Goal: Find specific page/section: Find specific page/section

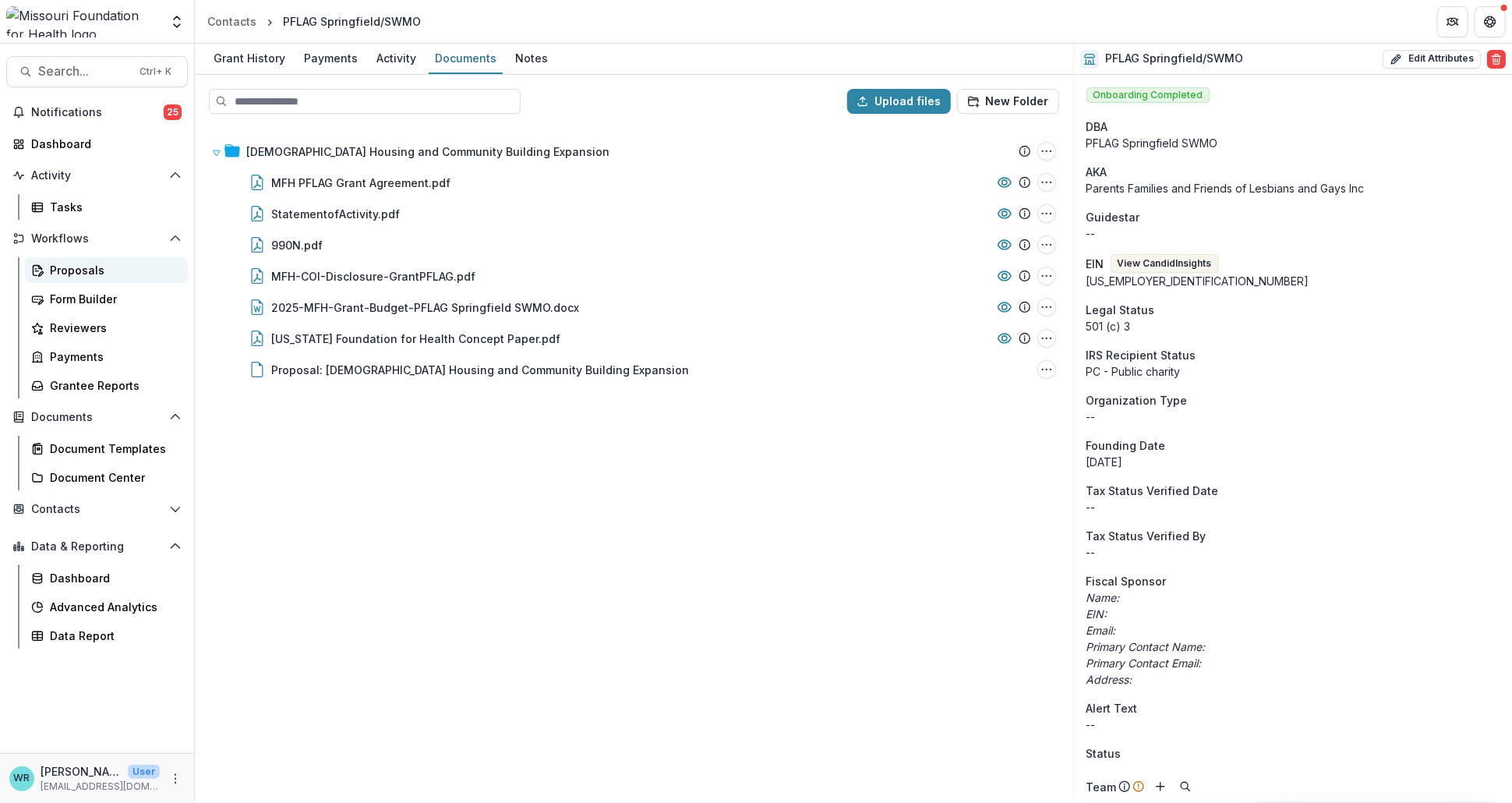
click at [72, 274] on div "Proposals" at bounding box center [112, 270] width 125 height 16
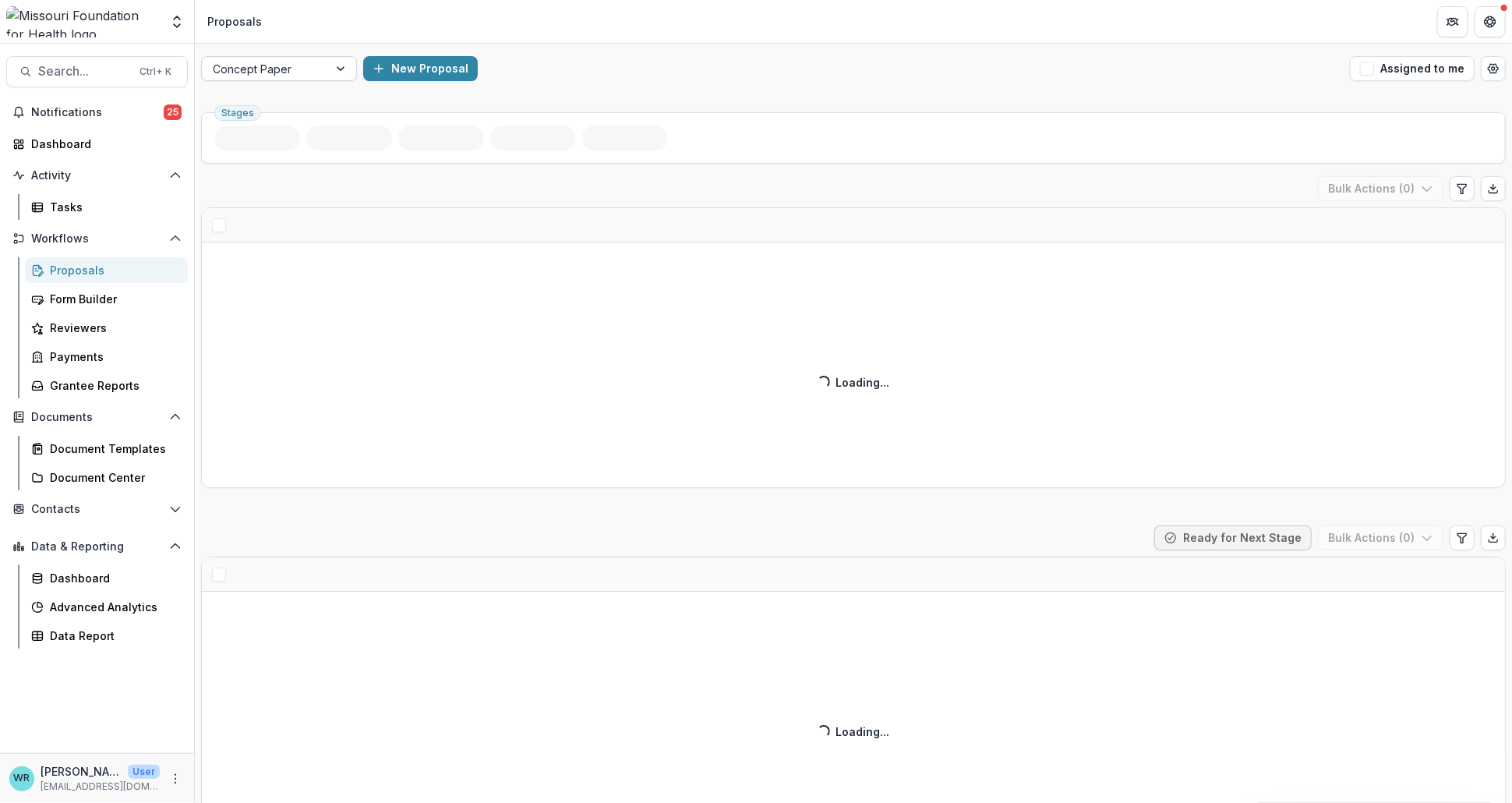
click at [332, 74] on div at bounding box center [342, 68] width 28 height 24
click at [336, 67] on div at bounding box center [342, 68] width 28 height 24
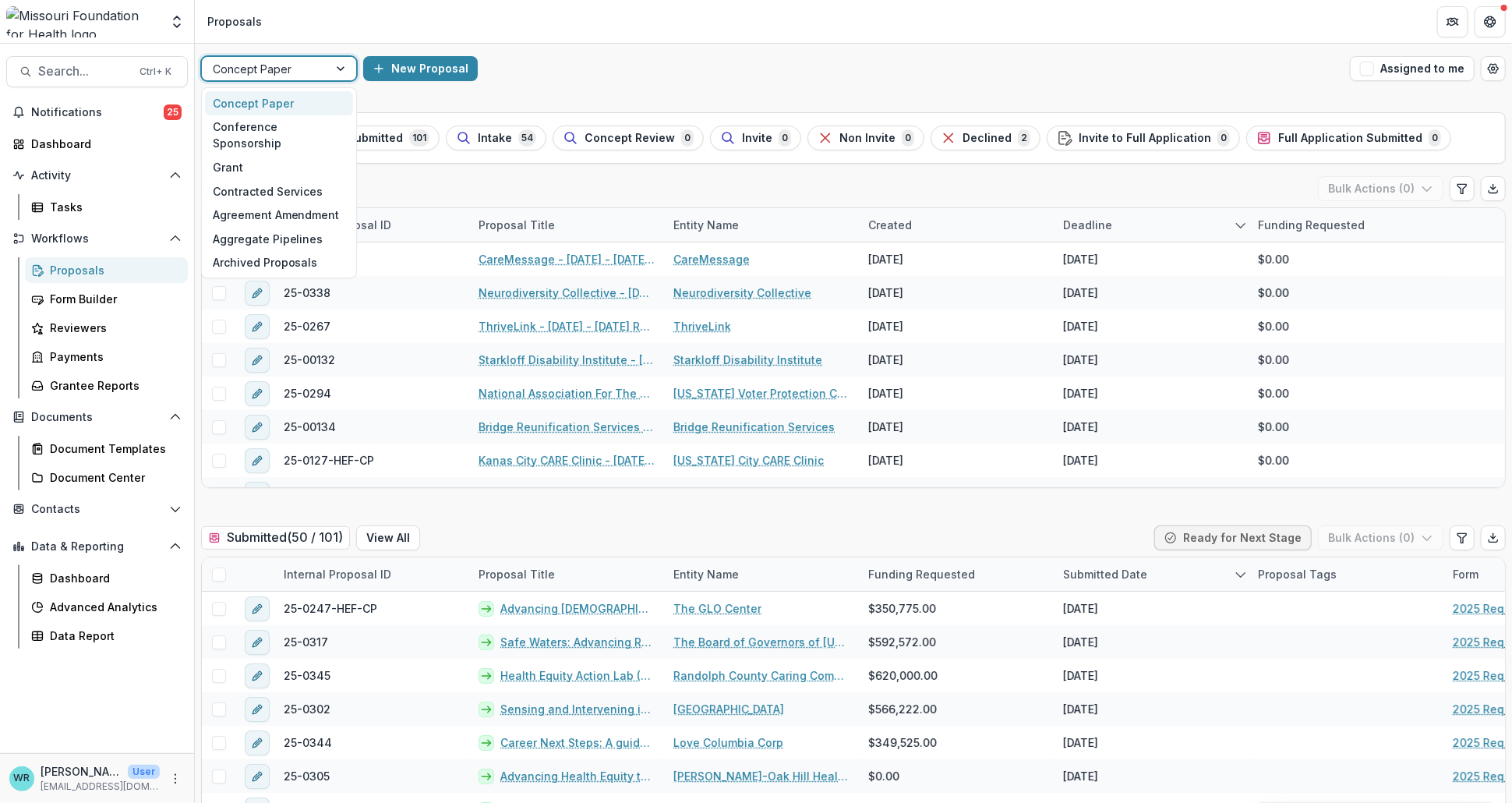
click at [336, 67] on div at bounding box center [342, 68] width 28 height 24
click at [240, 155] on div "Grant" at bounding box center [279, 167] width 148 height 24
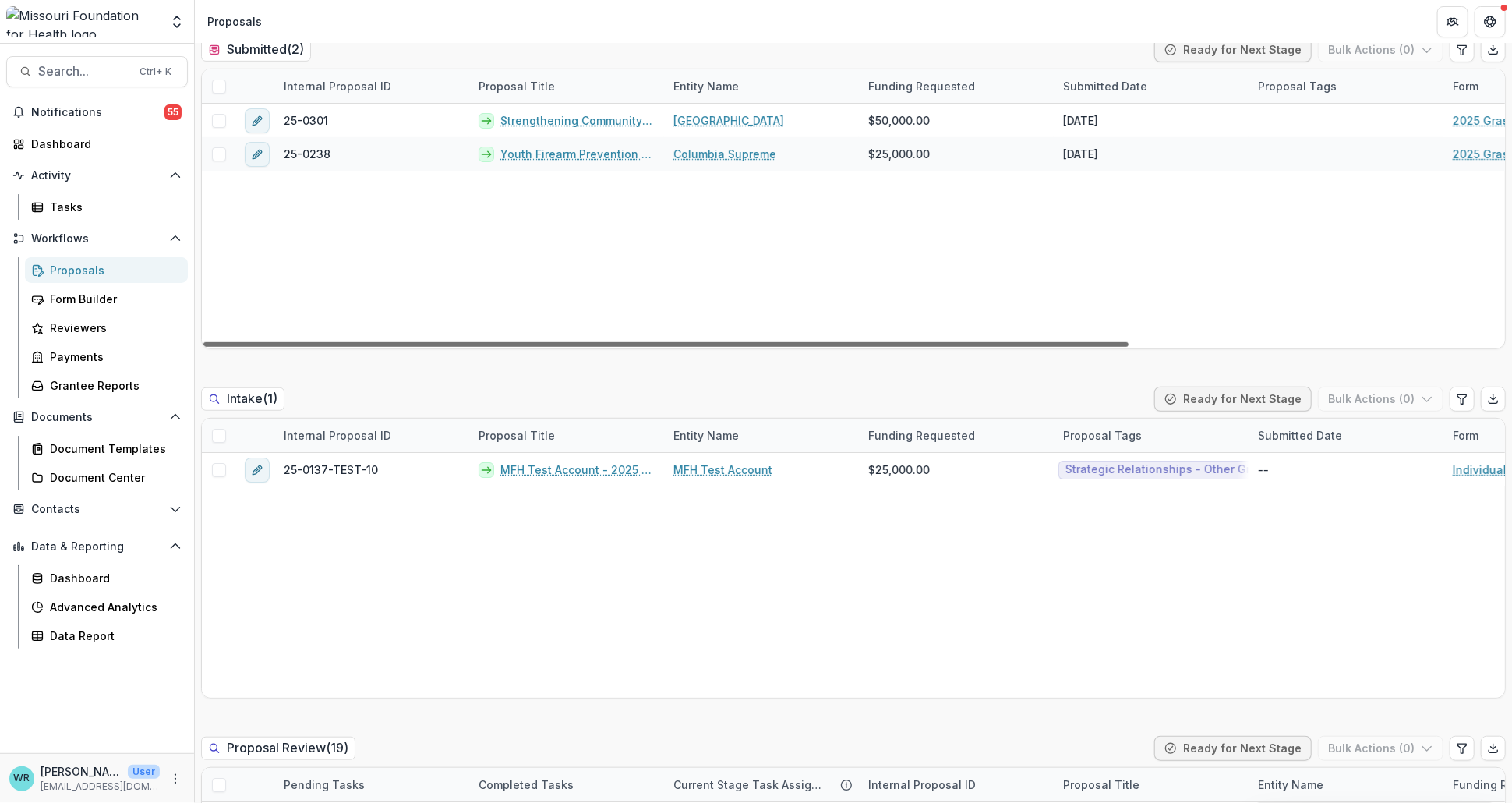
drag, startPoint x: 960, startPoint y: 340, endPoint x: 949, endPoint y: 364, distance: 26.4
click at [949, 347] on div at bounding box center [666, 344] width 925 height 5
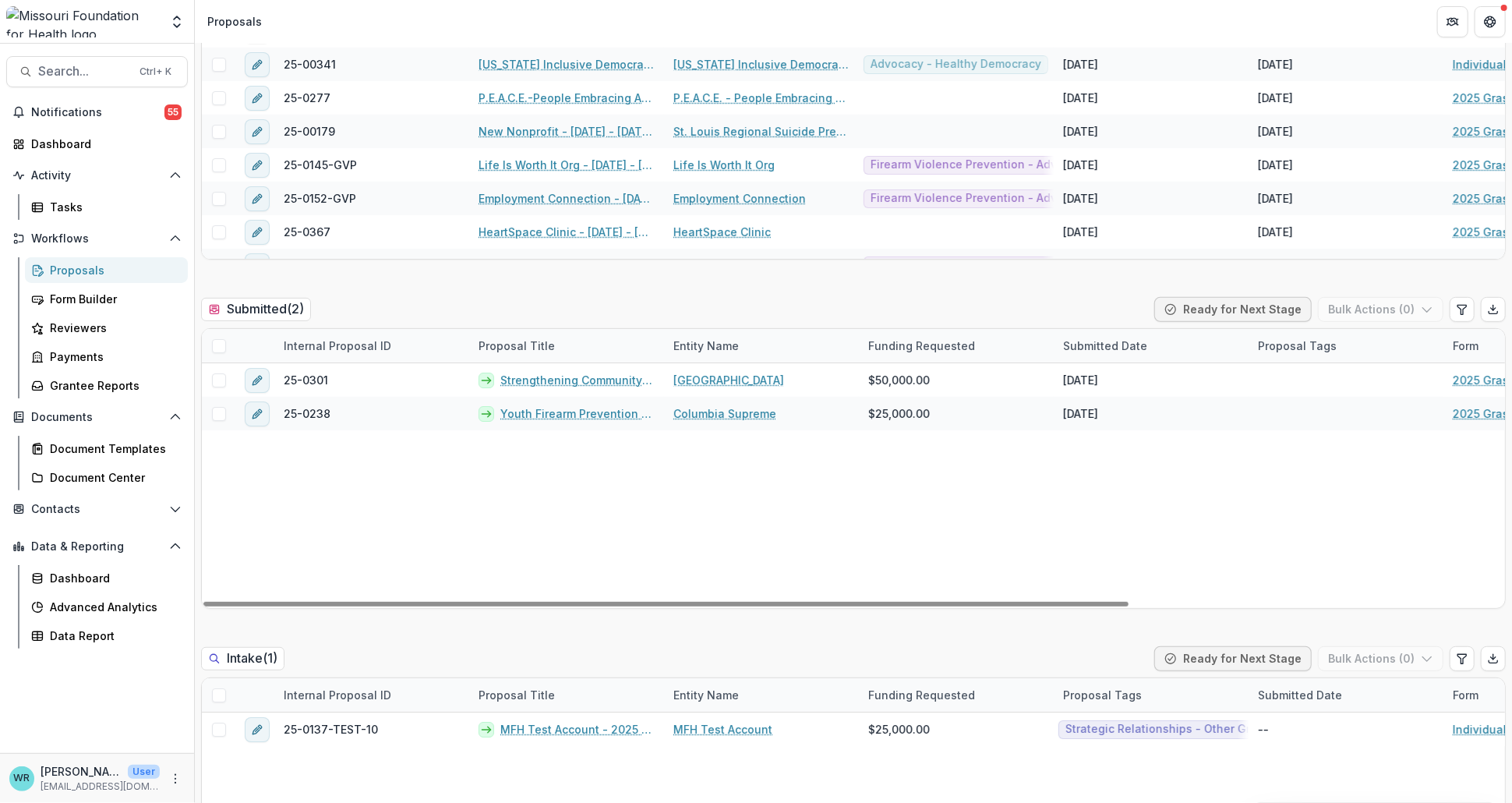
drag, startPoint x: 1093, startPoint y: 603, endPoint x: 833, endPoint y: 583, distance: 260.8
click at [833, 602] on div at bounding box center [666, 604] width 925 height 5
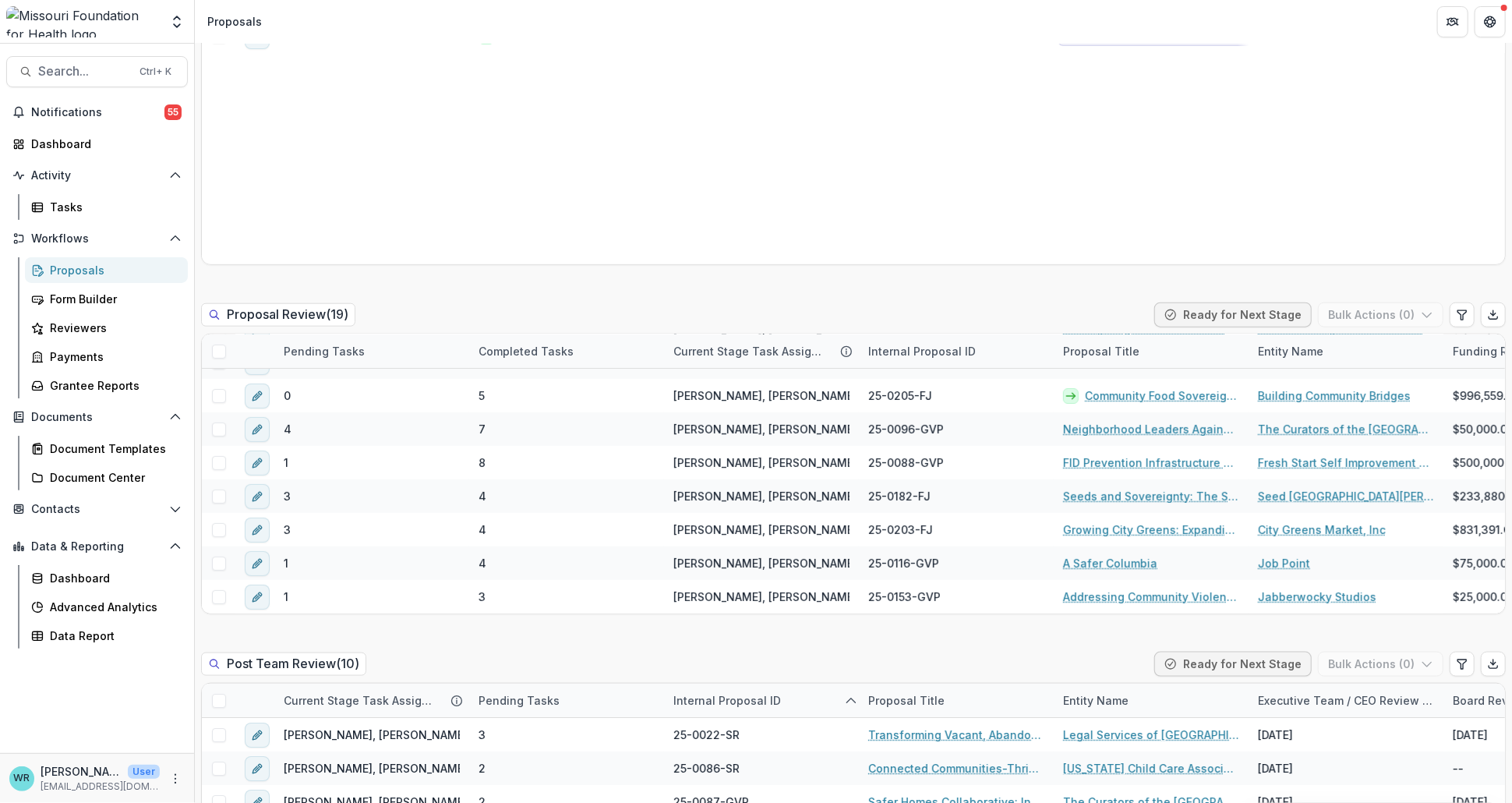
scroll to position [866, 0]
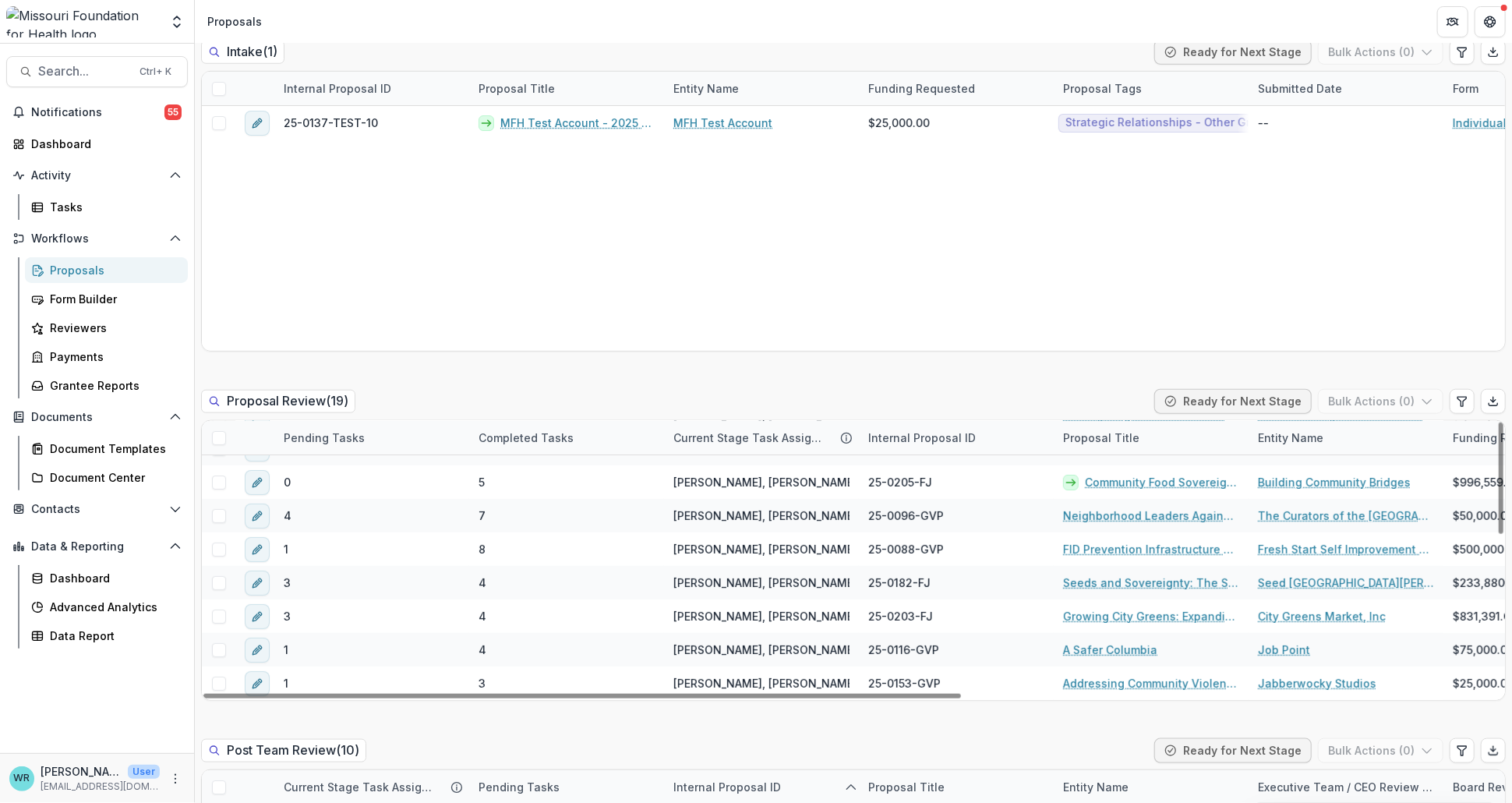
drag, startPoint x: 769, startPoint y: 696, endPoint x: 842, endPoint y: 702, distance: 73.2
click at [845, 698] on div at bounding box center [582, 696] width 758 height 5
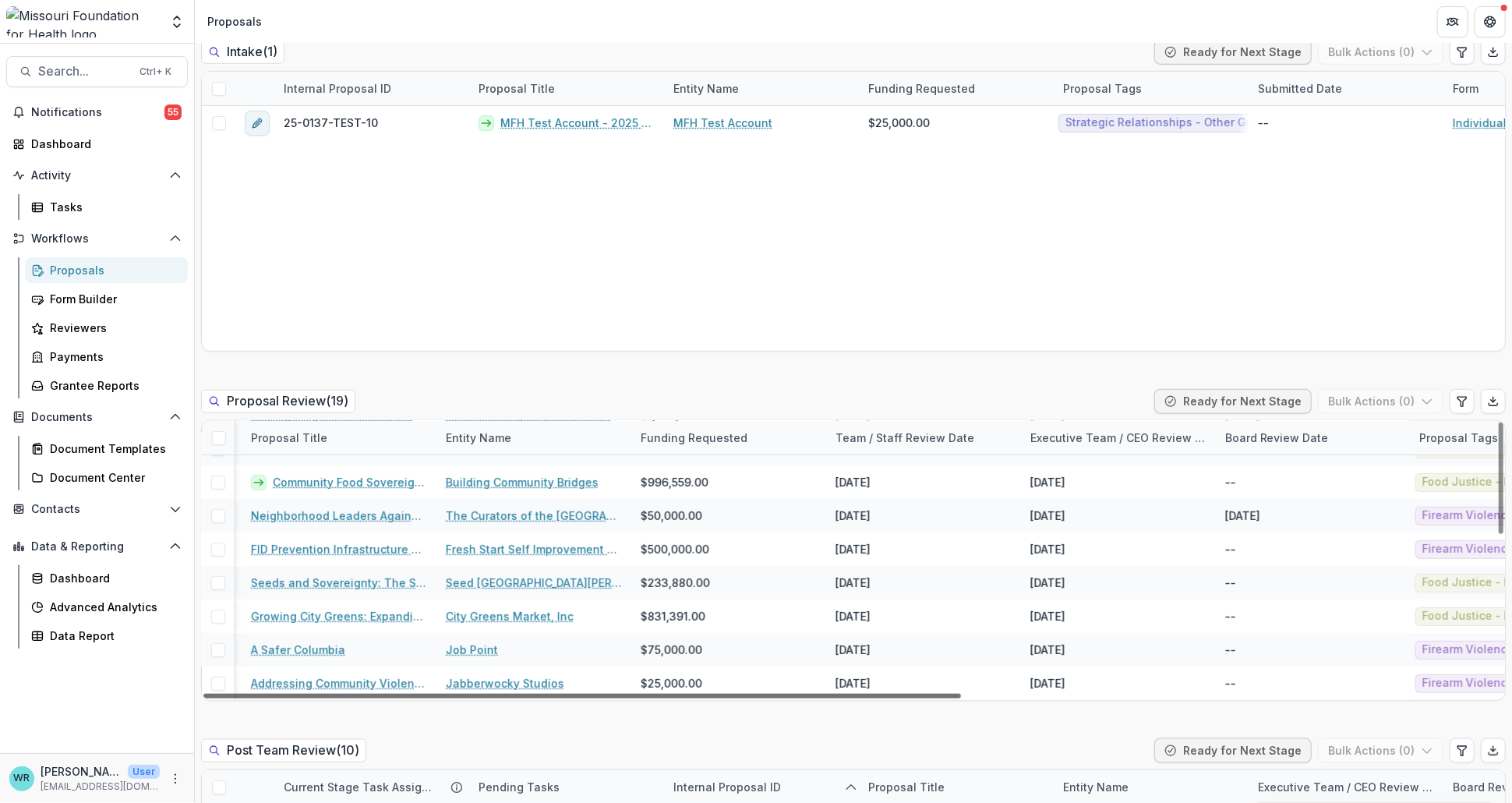
scroll to position [392, 916]
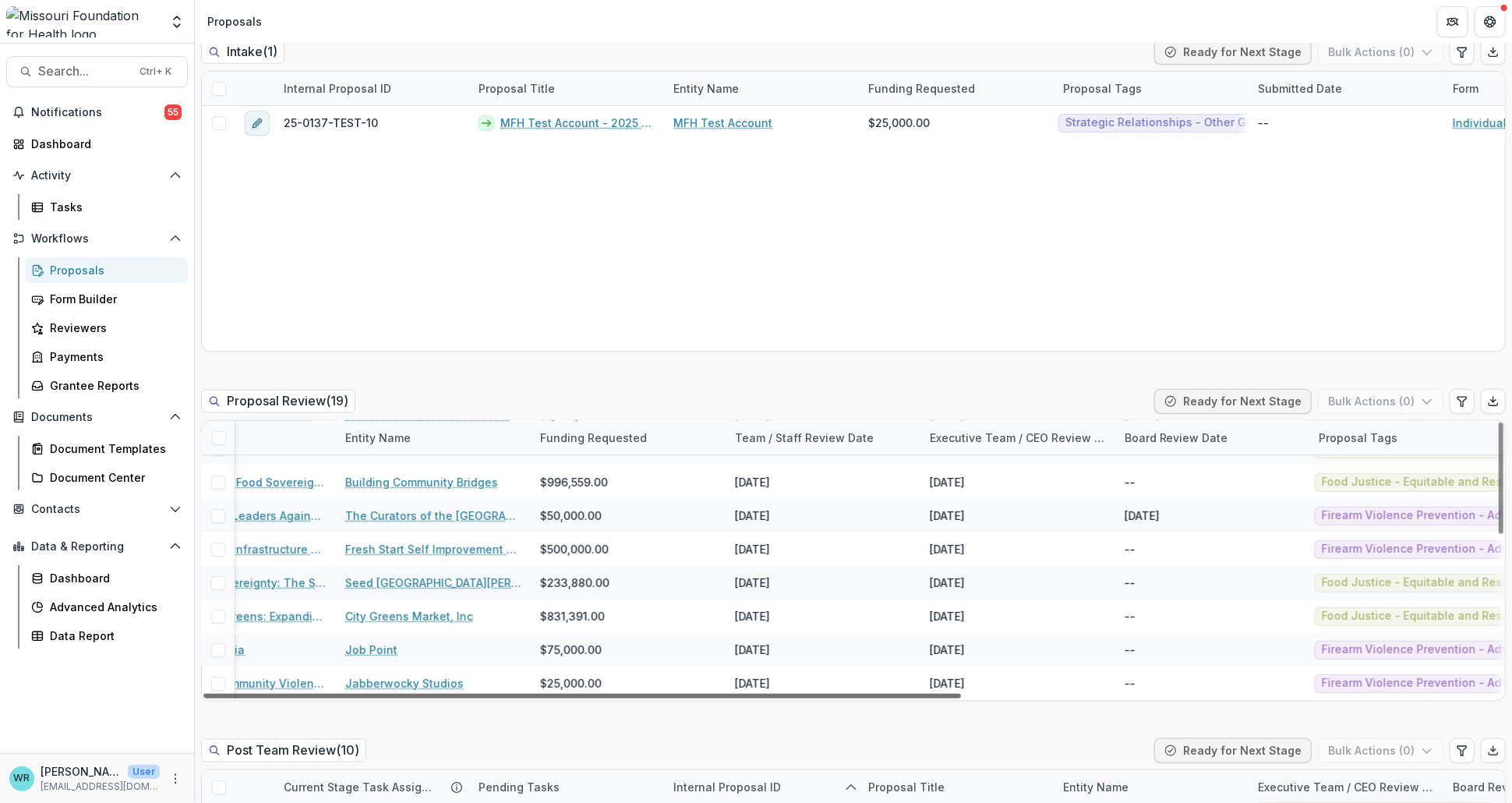
drag, startPoint x: 916, startPoint y: 696, endPoint x: 1342, endPoint y: 718, distance: 426.6
click at [961, 698] on div at bounding box center [582, 696] width 758 height 5
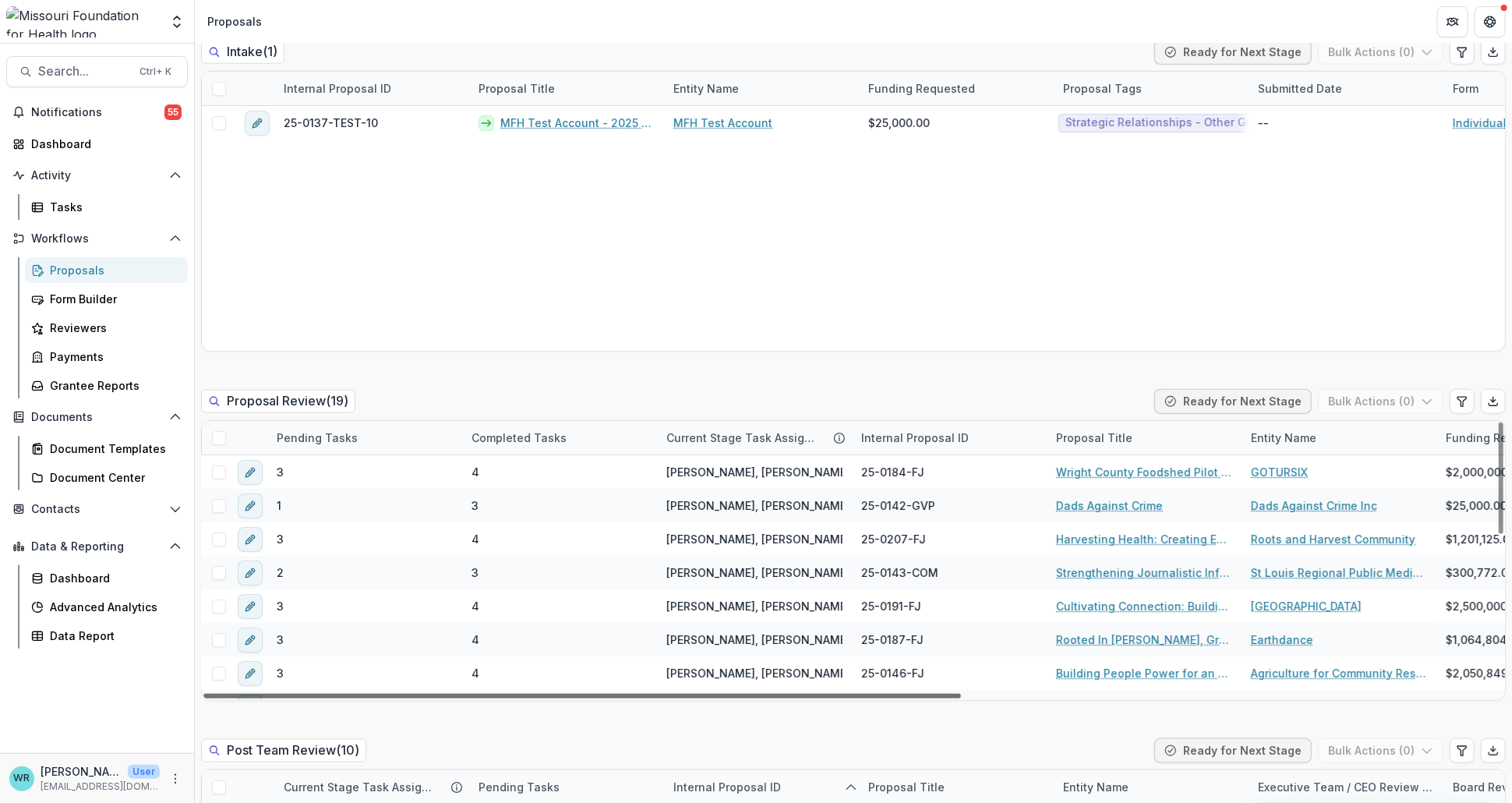
scroll to position [0, 0]
drag, startPoint x: 824, startPoint y: 696, endPoint x: 244, endPoint y: 674, distance: 580.4
click at [244, 694] on div at bounding box center [582, 696] width 758 height 5
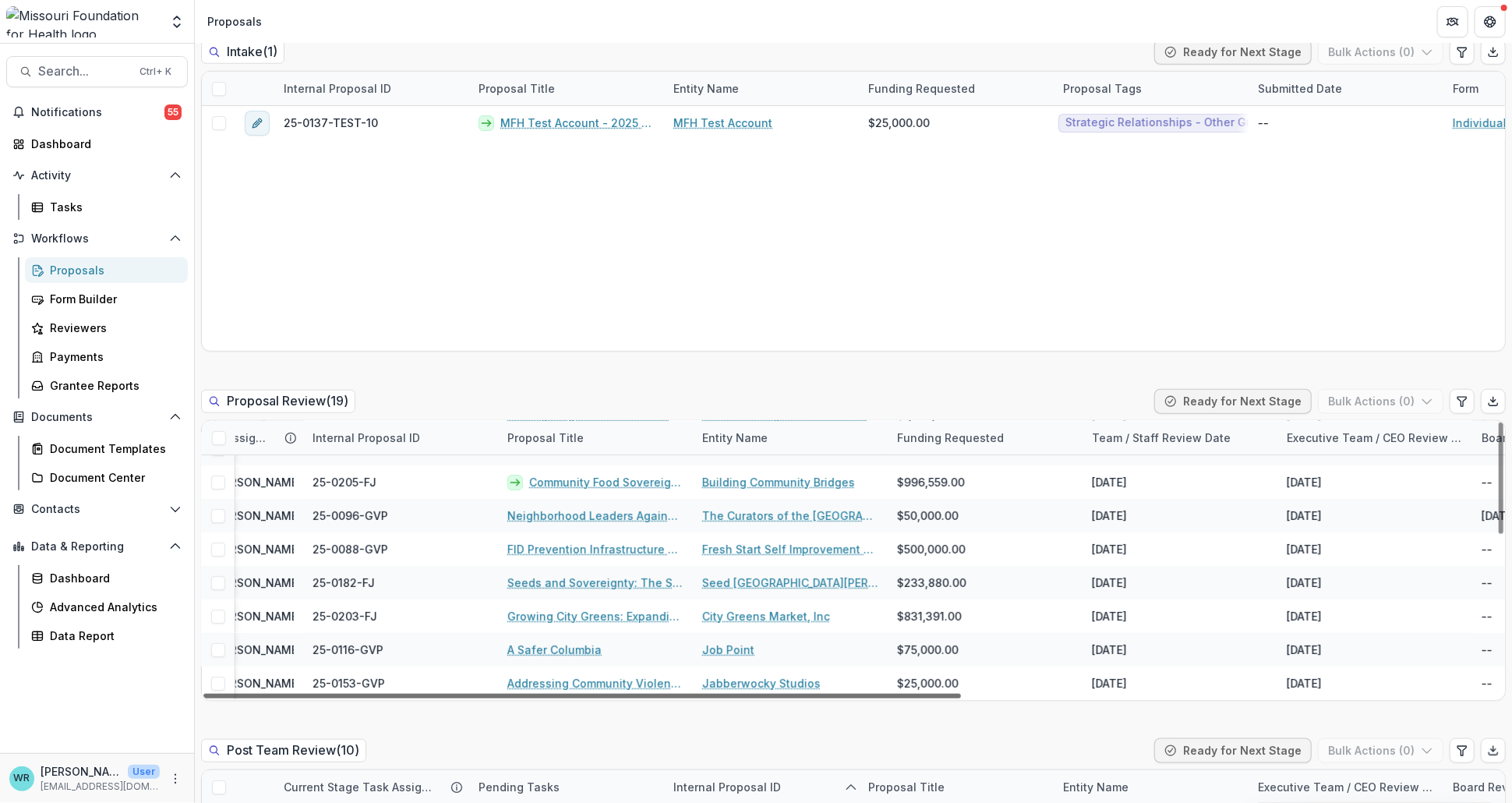
scroll to position [392, 0]
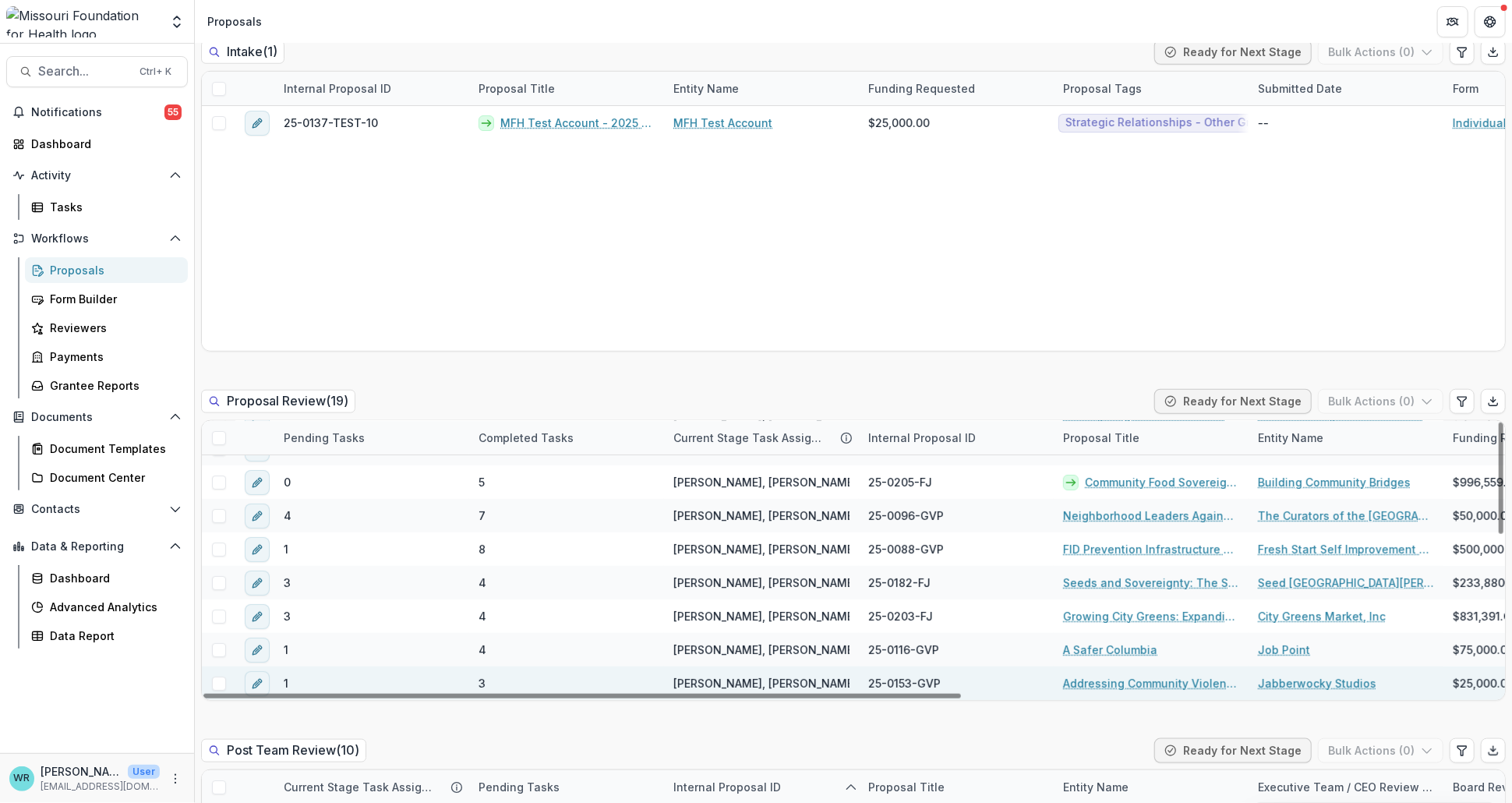
drag, startPoint x: 937, startPoint y: 695, endPoint x: 459, endPoint y: 673, distance: 478.5
click at [459, 694] on div at bounding box center [582, 696] width 758 height 5
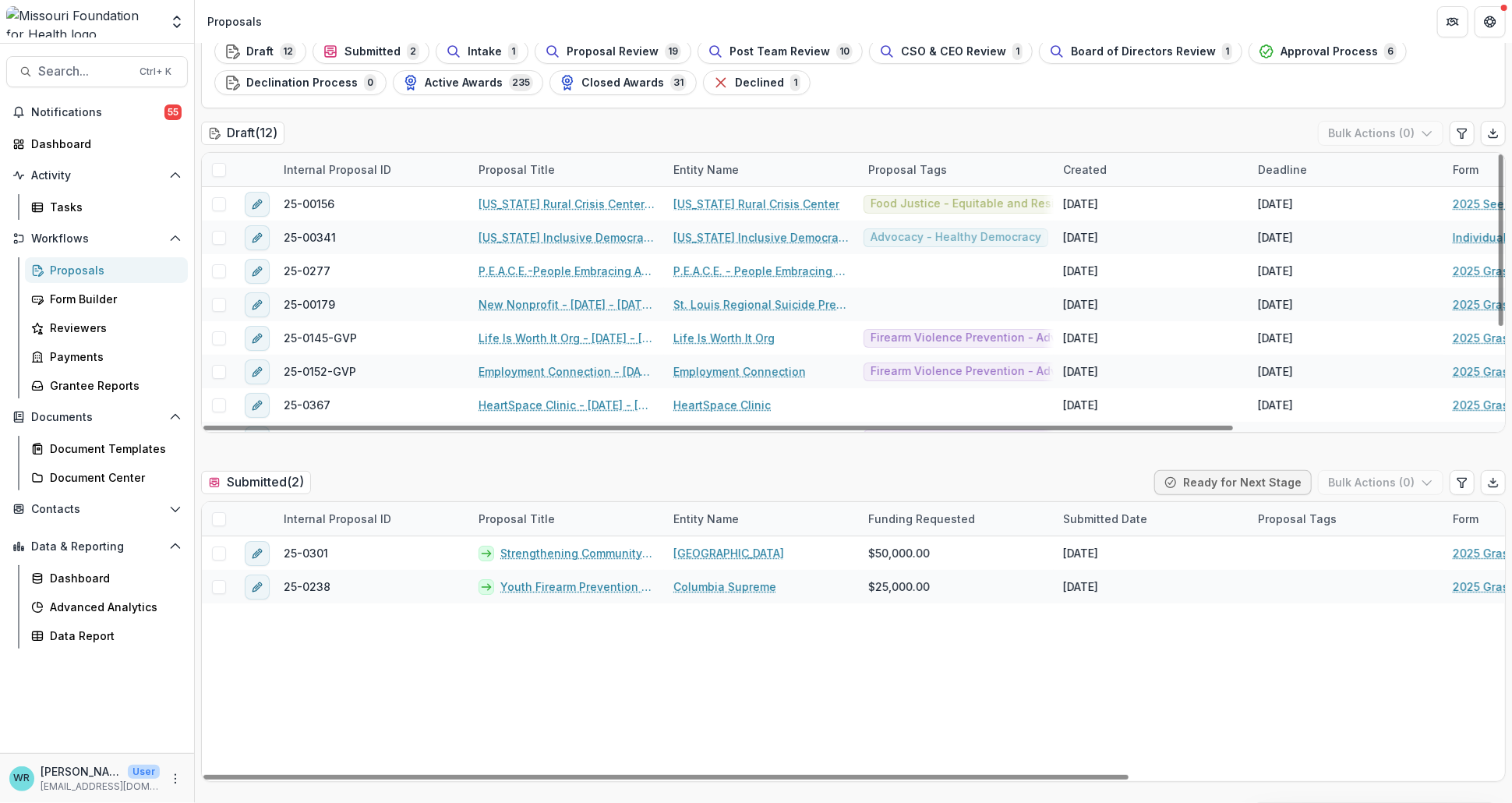
scroll to position [0, 0]
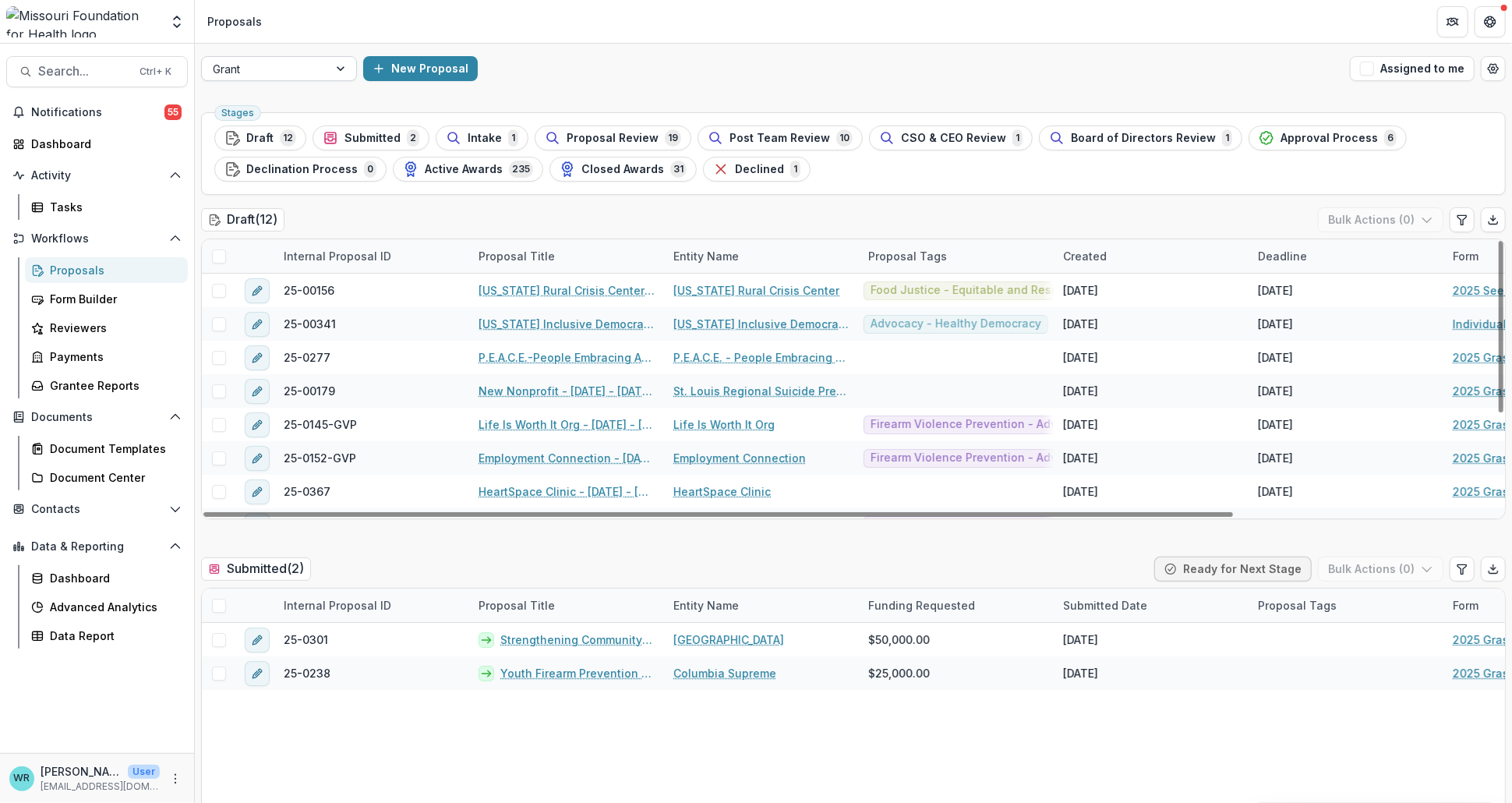
click at [335, 67] on div at bounding box center [342, 68] width 28 height 24
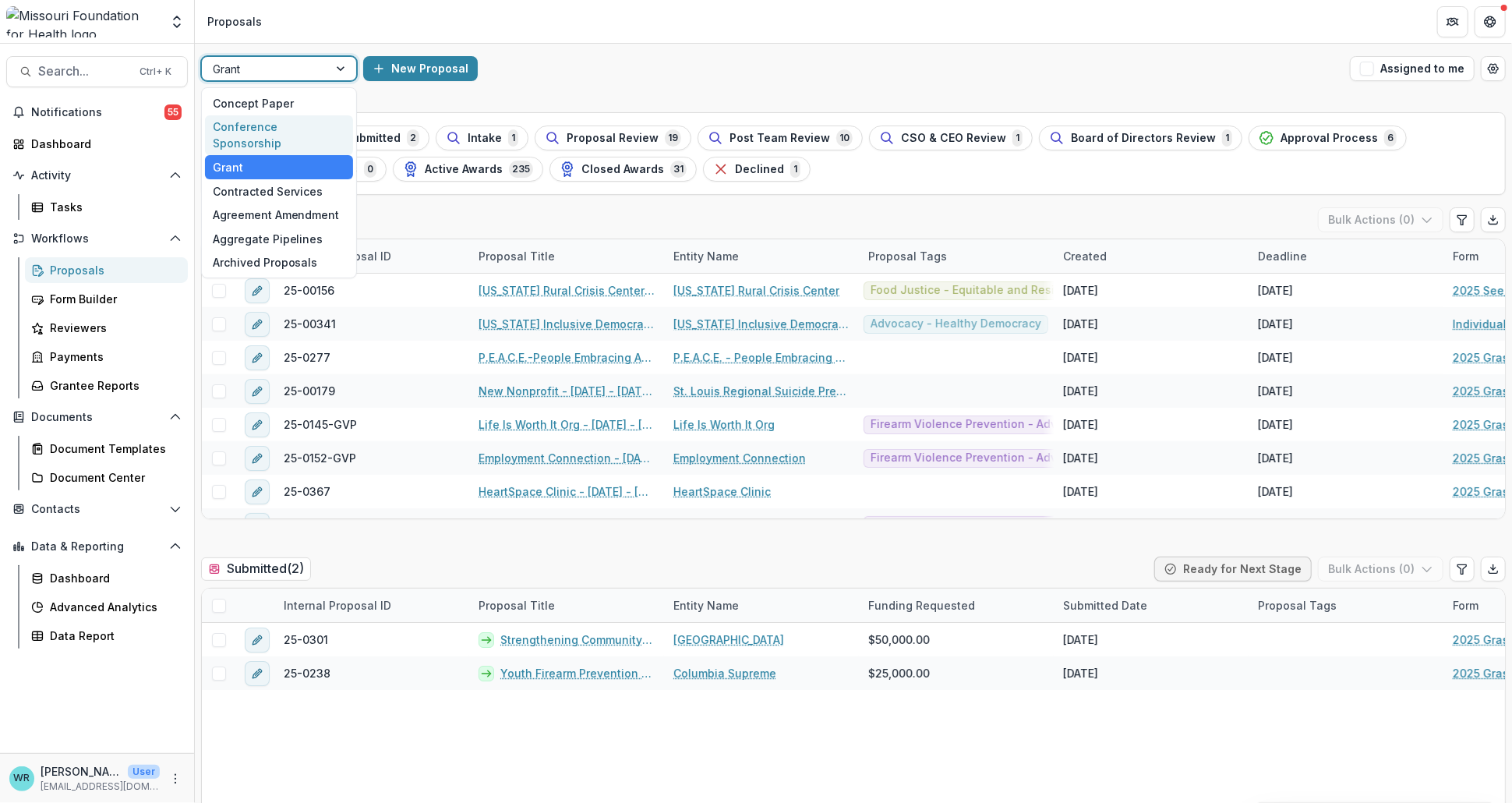
click at [305, 131] on div "Conference Sponsorship" at bounding box center [279, 136] width 148 height 41
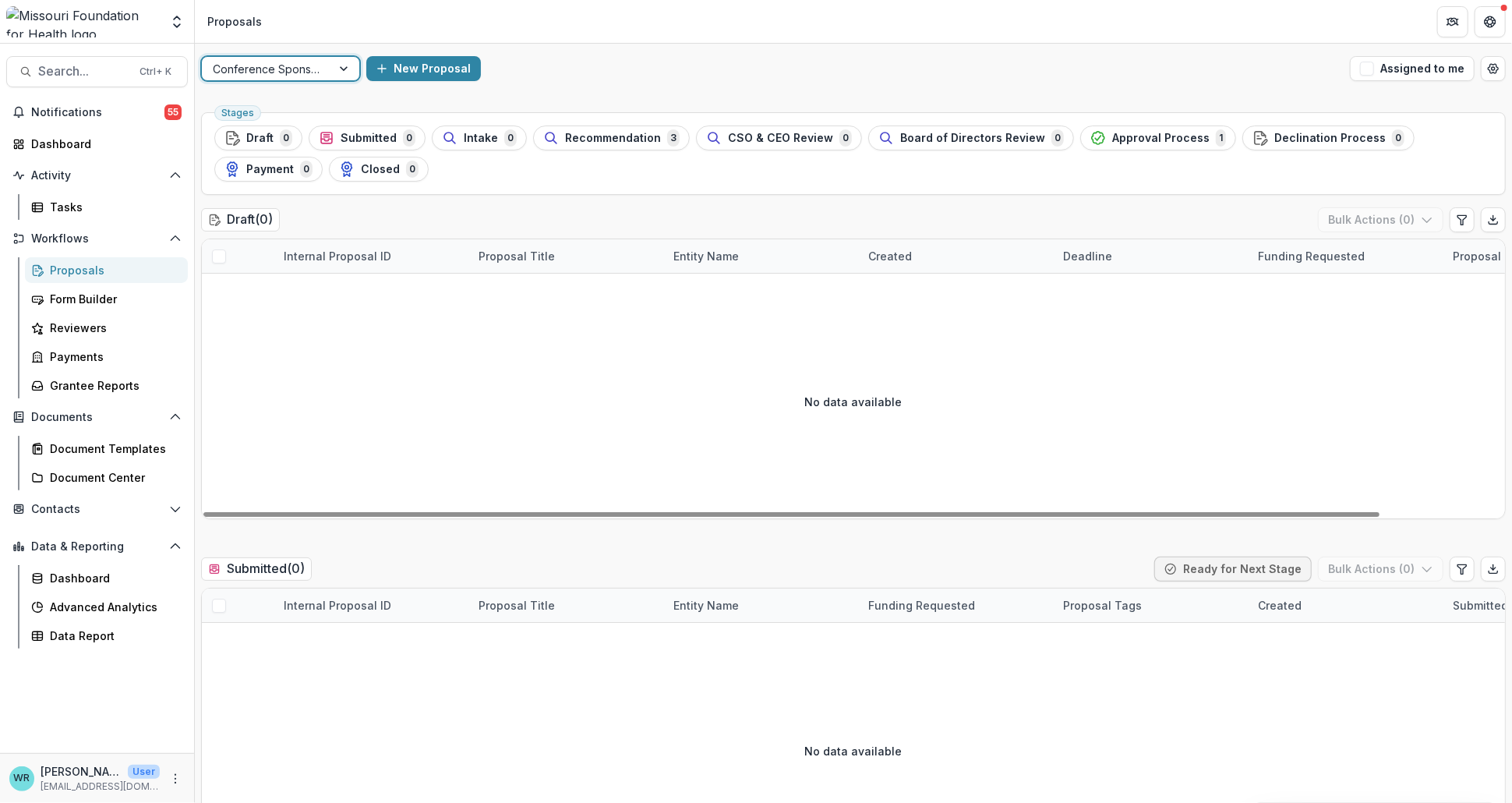
click at [344, 68] on div at bounding box center [345, 68] width 28 height 24
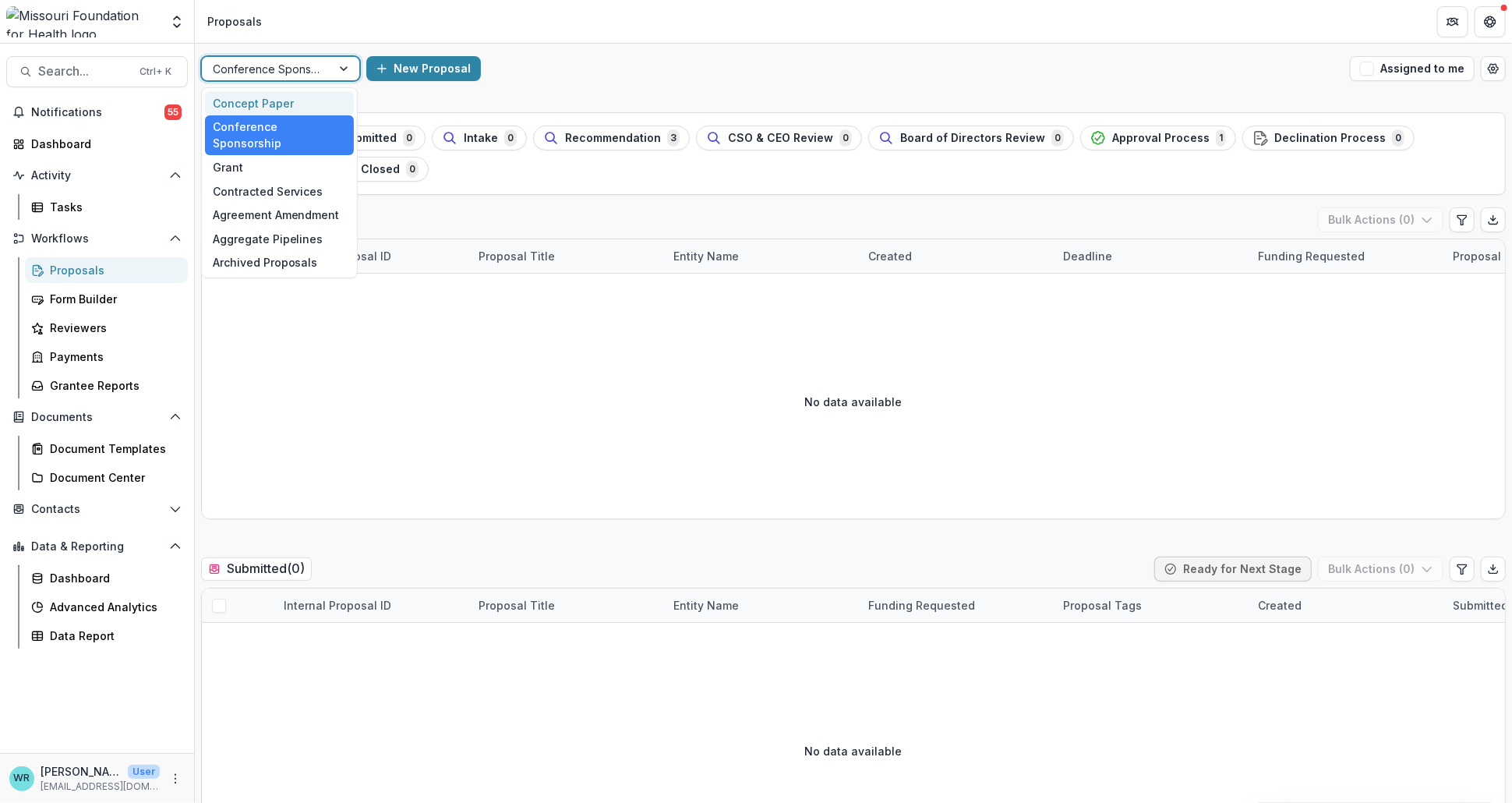
click at [291, 111] on div "Concept Paper" at bounding box center [279, 103] width 149 height 24
